Goal: Information Seeking & Learning: Learn about a topic

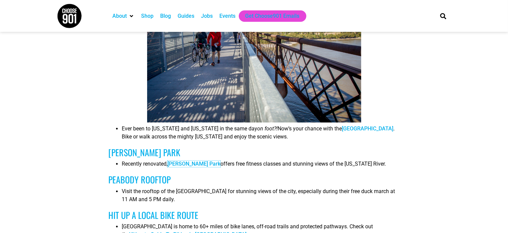
scroll to position [1573, 0]
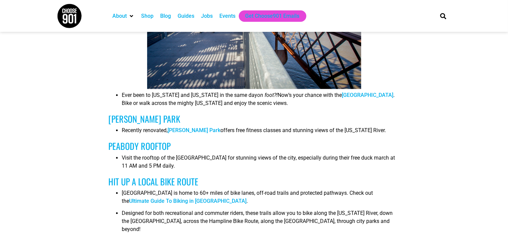
click at [286, 165] on li "Visit the rooftop of the Peabody Hotel for stunning views of the city, especial…" at bounding box center [261, 164] width 278 height 20
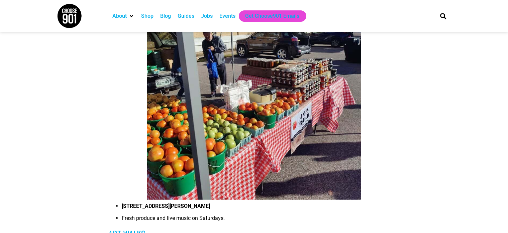
scroll to position [3113, 0]
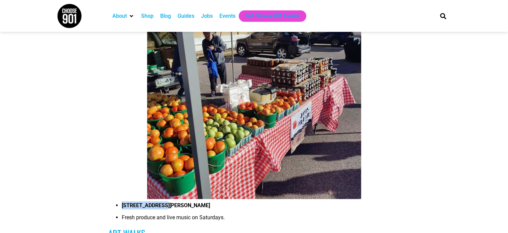
drag, startPoint x: 119, startPoint y: 192, endPoint x: 162, endPoint y: 192, distance: 42.5
click at [162, 201] on ul "1000 Cooper St. Fresh produce and live music on Saturdays." at bounding box center [254, 213] width 292 height 24
copy strong "1000 Cooper St."
click at [302, 136] on img at bounding box center [254, 92] width 214 height 214
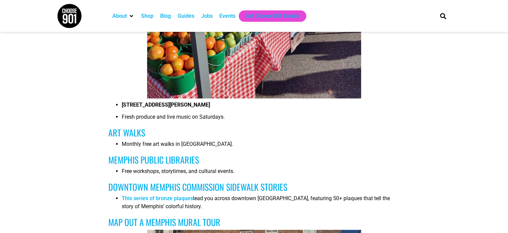
click at [302, 140] on li "Monthly free art walks in South Main Arts District." at bounding box center [261, 146] width 278 height 12
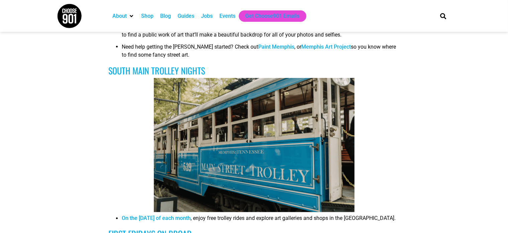
scroll to position [3648, 0]
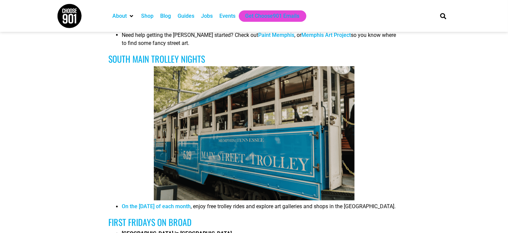
drag, startPoint x: 356, startPoint y: 194, endPoint x: 401, endPoint y: 207, distance: 46.8
copy li "South Main Arts District."
click at [396, 140] on div at bounding box center [254, 133] width 292 height 134
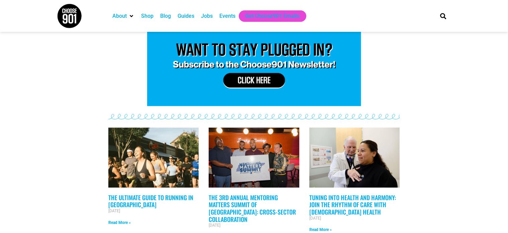
scroll to position [3949, 0]
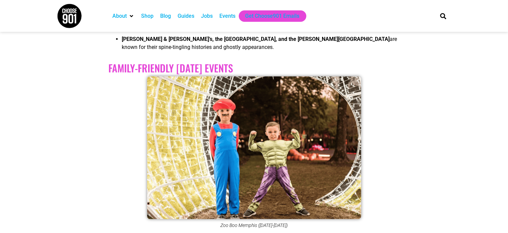
scroll to position [971, 0]
